Goal: Task Accomplishment & Management: Use online tool/utility

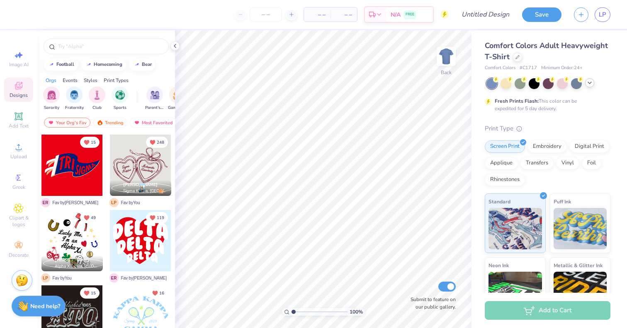
click at [587, 85] on icon at bounding box center [589, 83] width 7 height 7
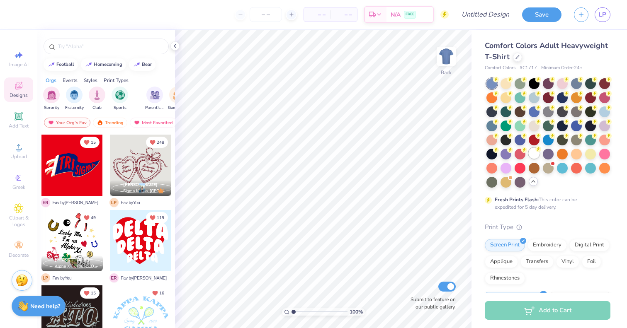
click at [533, 152] on div at bounding box center [534, 153] width 11 height 11
click at [175, 46] on icon at bounding box center [175, 46] width 7 height 7
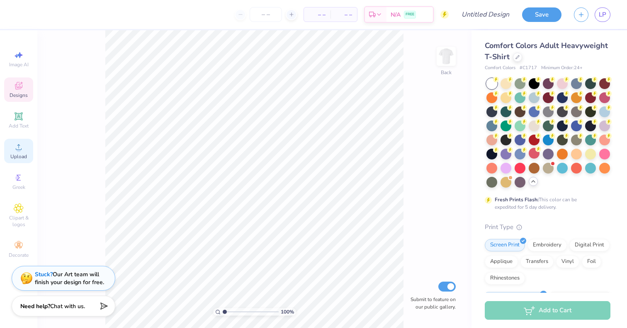
click at [18, 147] on icon at bounding box center [19, 147] width 6 height 6
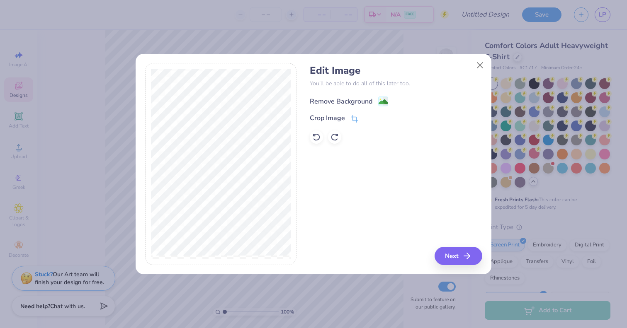
click at [345, 103] on div "Remove Background" at bounding box center [341, 102] width 63 height 10
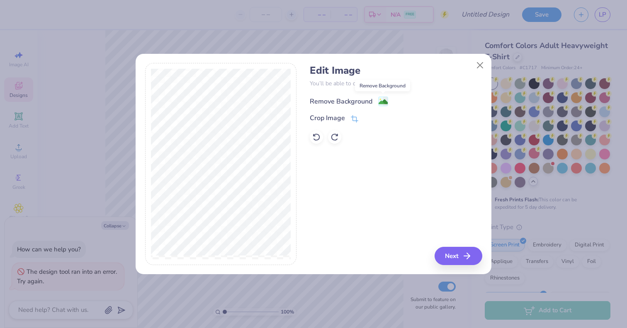
click at [379, 98] on image at bounding box center [383, 101] width 9 height 9
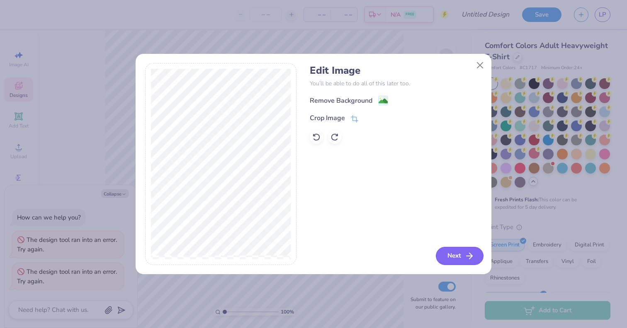
click at [452, 257] on button "Next" at bounding box center [460, 256] width 48 height 18
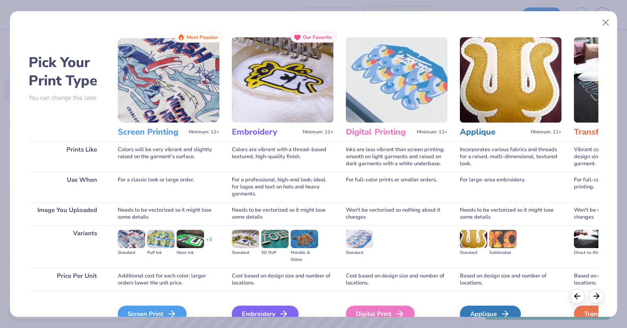
scroll to position [44, 0]
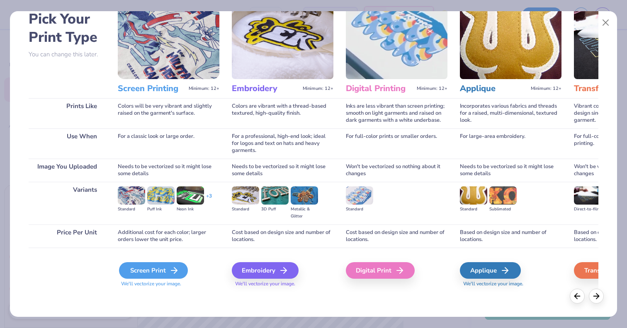
click at [145, 270] on div "Screen Print" at bounding box center [153, 270] width 69 height 17
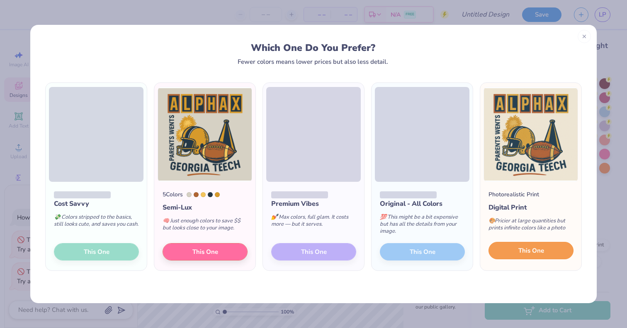
click at [554, 253] on button "This One" at bounding box center [530, 250] width 85 height 17
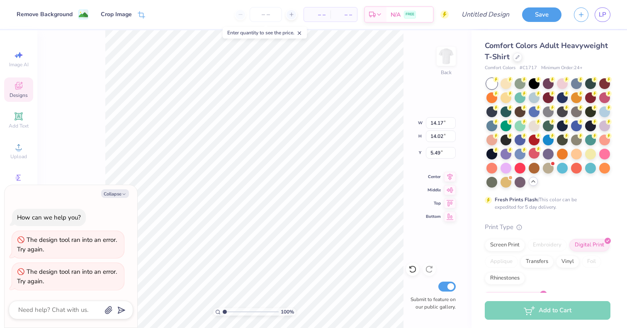
type textarea "x"
type input "12.10"
type input "11.97"
type input "7.54"
type textarea "x"
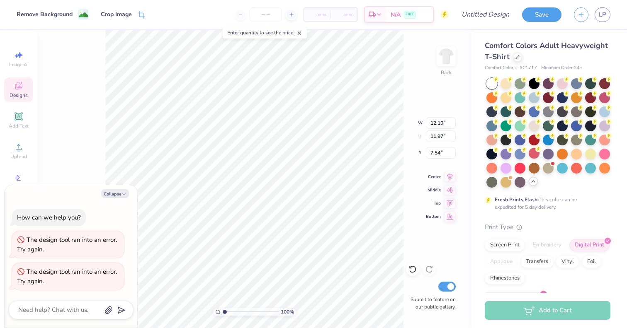
type input "4.32"
type textarea "x"
type input "4.33"
click at [79, 12] on image at bounding box center [83, 15] width 9 height 9
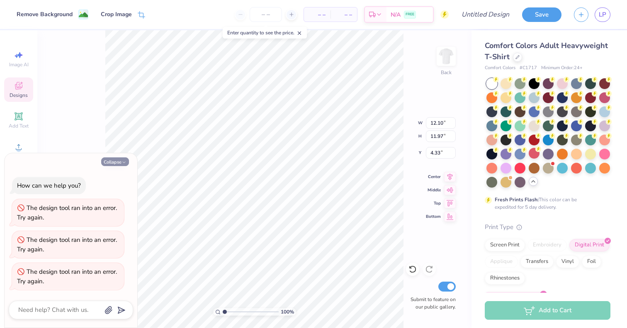
click at [118, 161] on button "Collapse" at bounding box center [115, 162] width 28 height 9
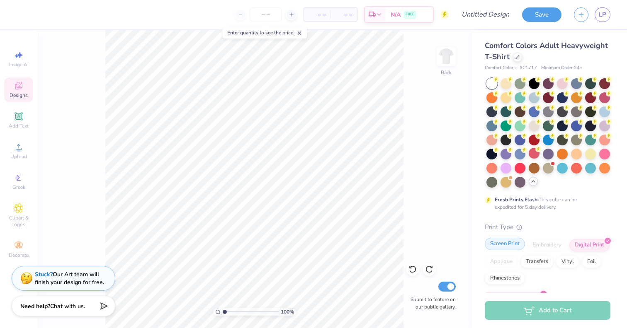
click at [510, 244] on div "Screen Print" at bounding box center [505, 244] width 40 height 12
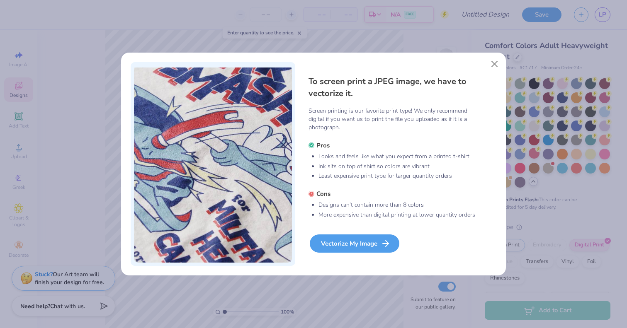
click at [353, 245] on div "Vectorize My Image" at bounding box center [355, 244] width 90 height 18
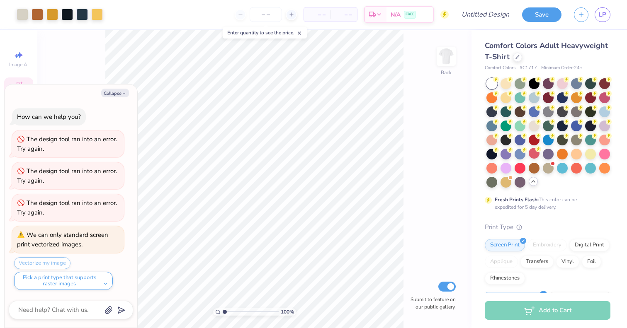
click at [56, 262] on div "Vectorize my image Pick a print type that supports raster images" at bounding box center [69, 273] width 110 height 33
click at [120, 94] on button "Collapse" at bounding box center [115, 93] width 28 height 9
type textarea "x"
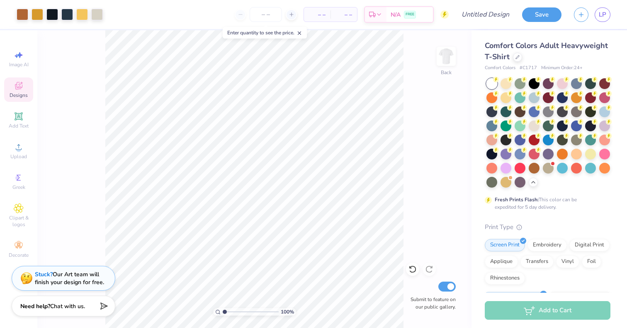
type input "2.39"
type textarea "x"
drag, startPoint x: 0, startPoint y: 0, endPoint x: 232, endPoint y: 311, distance: 388.1
type input "2.39"
click at [232, 311] on input "range" at bounding box center [251, 311] width 56 height 7
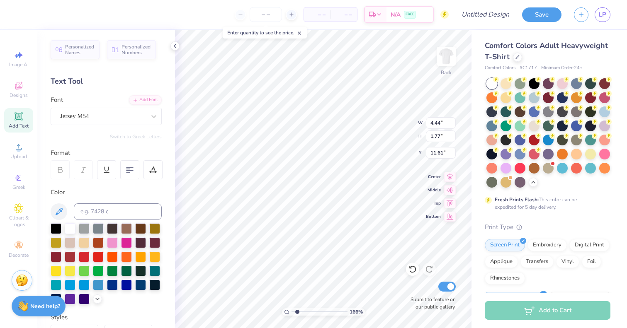
scroll to position [80, 0]
